Goal: Information Seeking & Learning: Learn about a topic

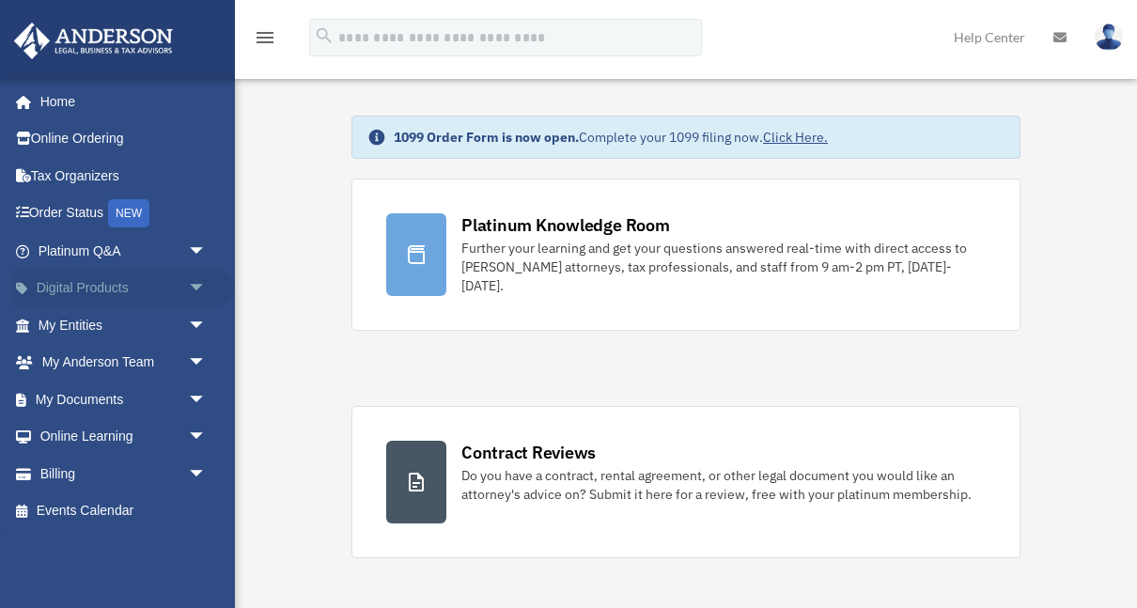
click at [198, 285] on span "arrow_drop_down" at bounding box center [207, 289] width 38 height 39
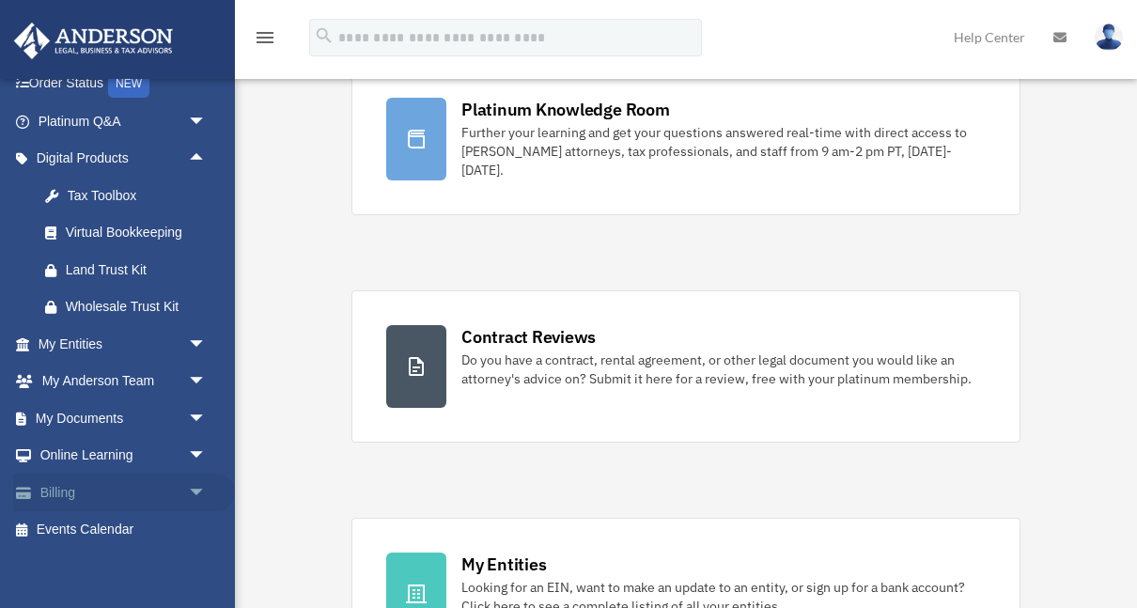
scroll to position [118, 0]
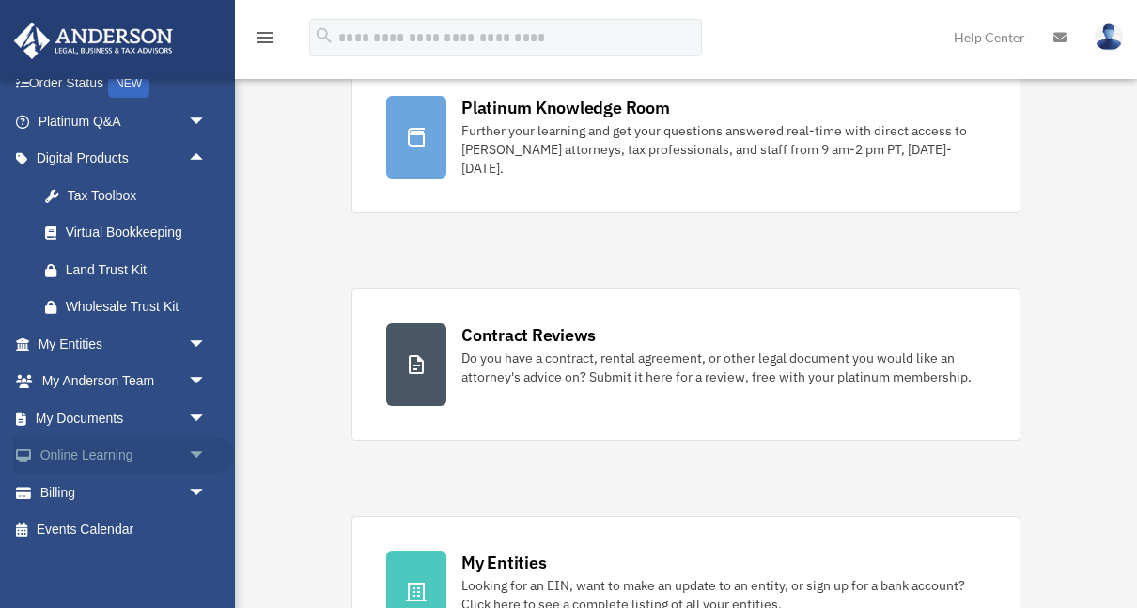
click at [196, 452] on span "arrow_drop_down" at bounding box center [207, 456] width 38 height 39
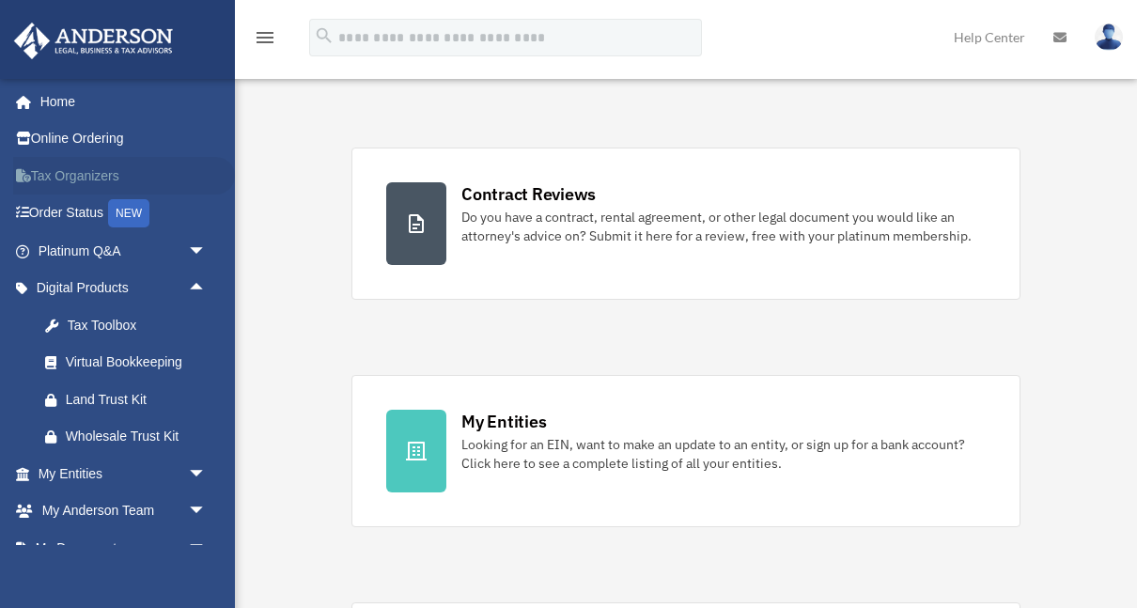
scroll to position [0, 0]
click at [67, 101] on link "Home" at bounding box center [124, 102] width 222 height 38
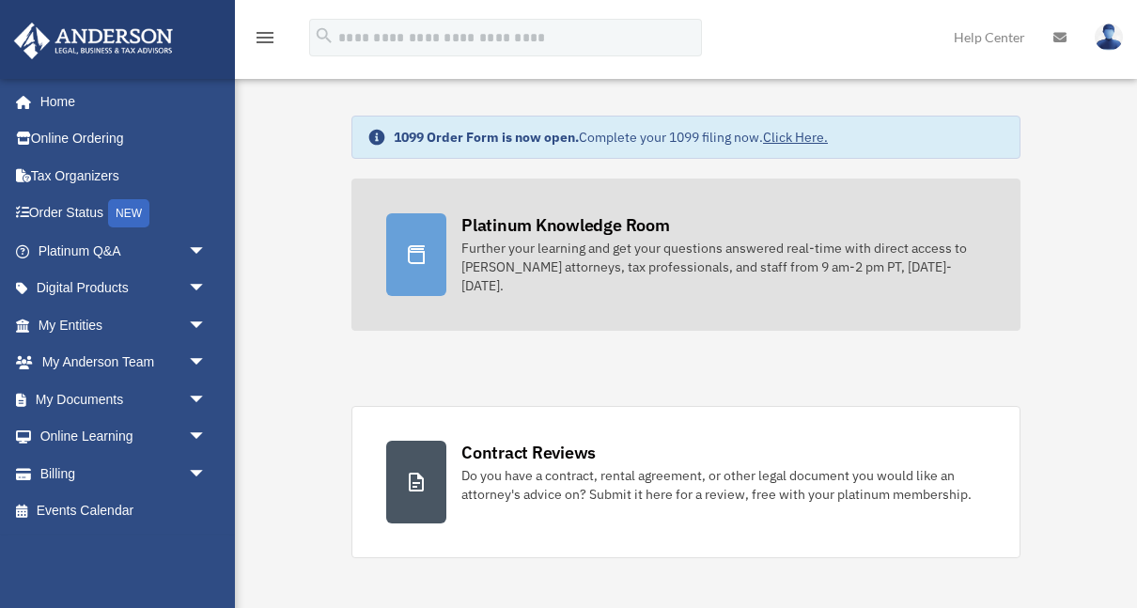
click at [625, 239] on div "Further your learning and get your questions answered real-time with direct acc…" at bounding box center [724, 267] width 525 height 56
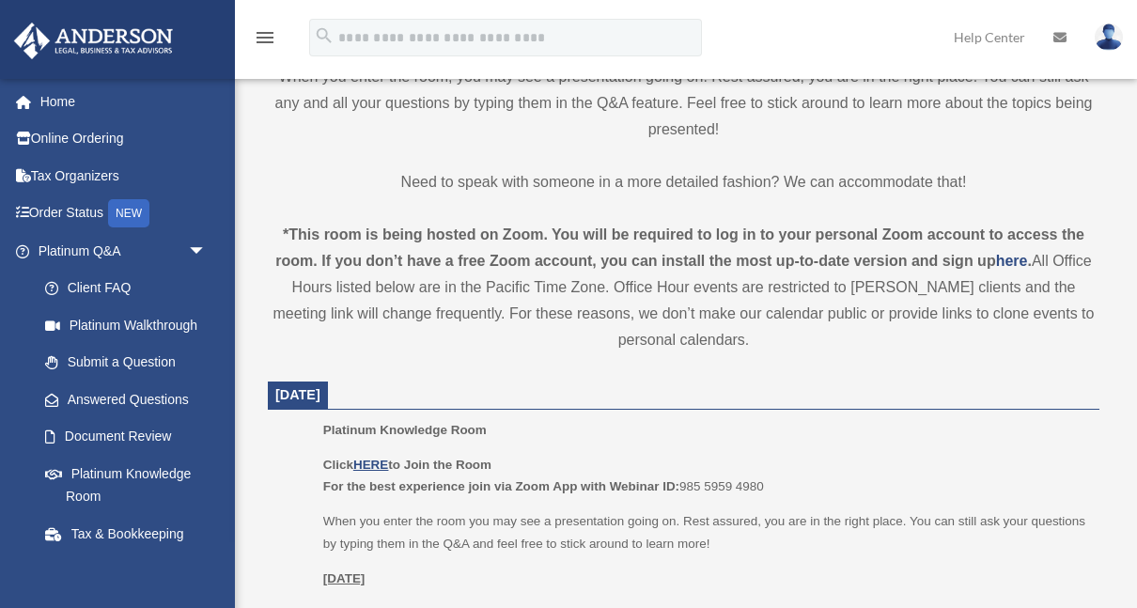
scroll to position [548, 0]
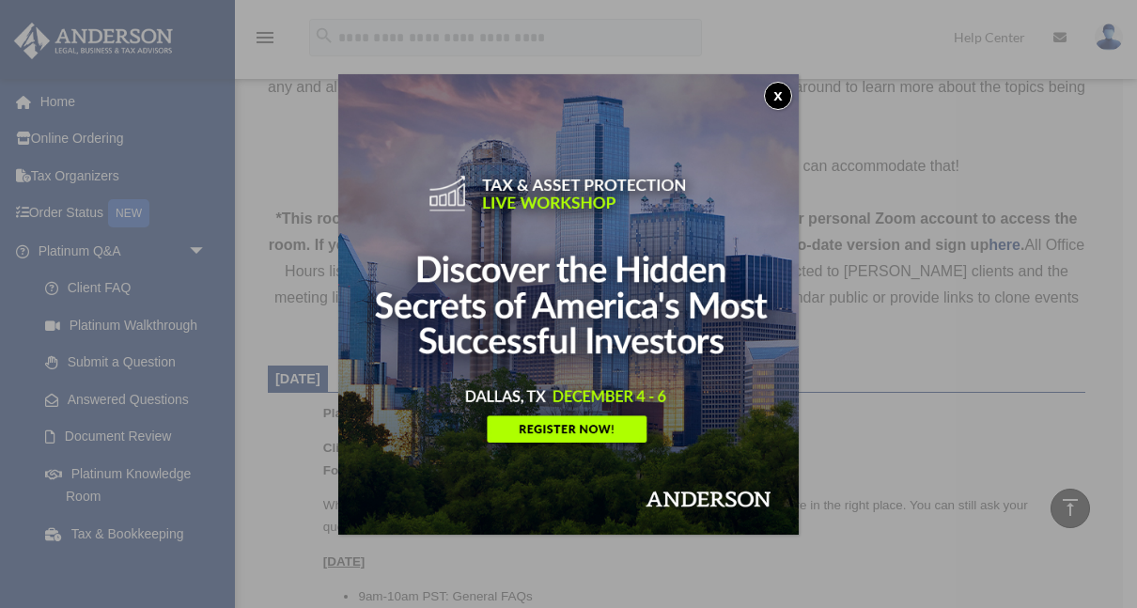
click at [783, 100] on button "x" at bounding box center [778, 96] width 28 height 28
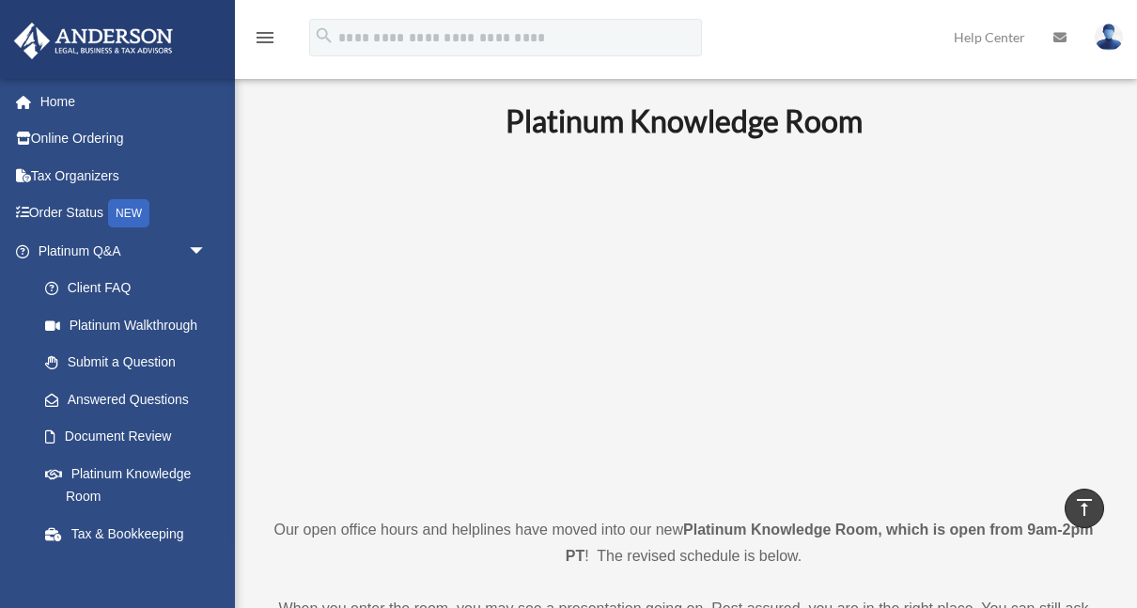
scroll to position [0, 0]
click at [83, 49] on img at bounding box center [93, 41] width 170 height 37
